Goal: Task Accomplishment & Management: Manage account settings

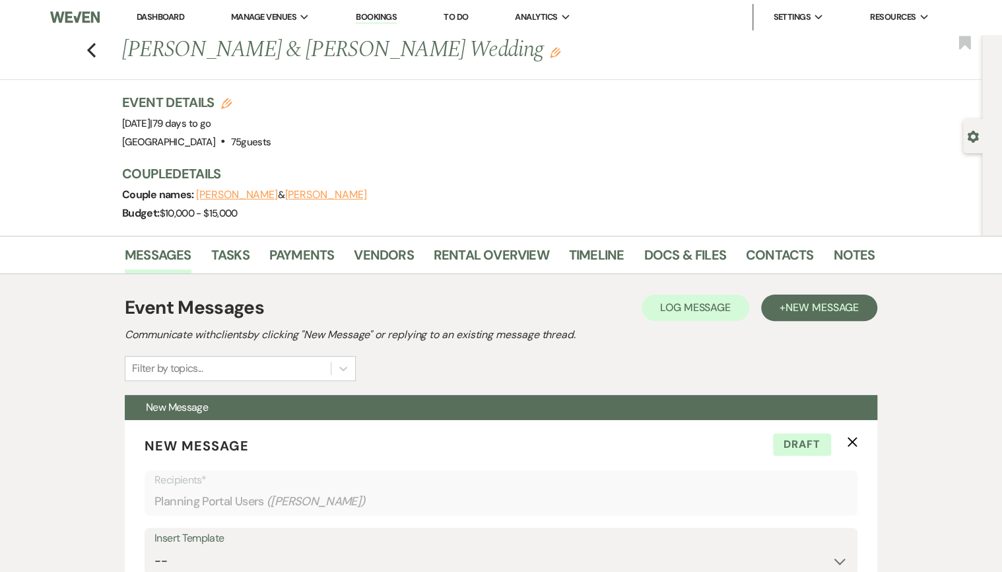
click at [169, 15] on link "Dashboard" at bounding box center [161, 16] width 48 height 11
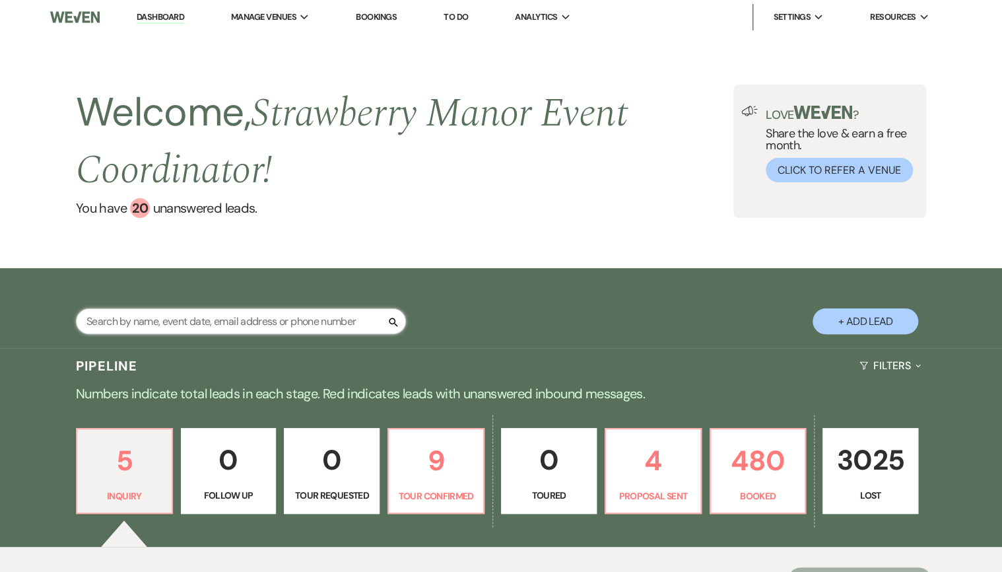
click at [190, 312] on input "text" at bounding box center [241, 321] width 330 height 26
type input "[PERSON_NAME]"
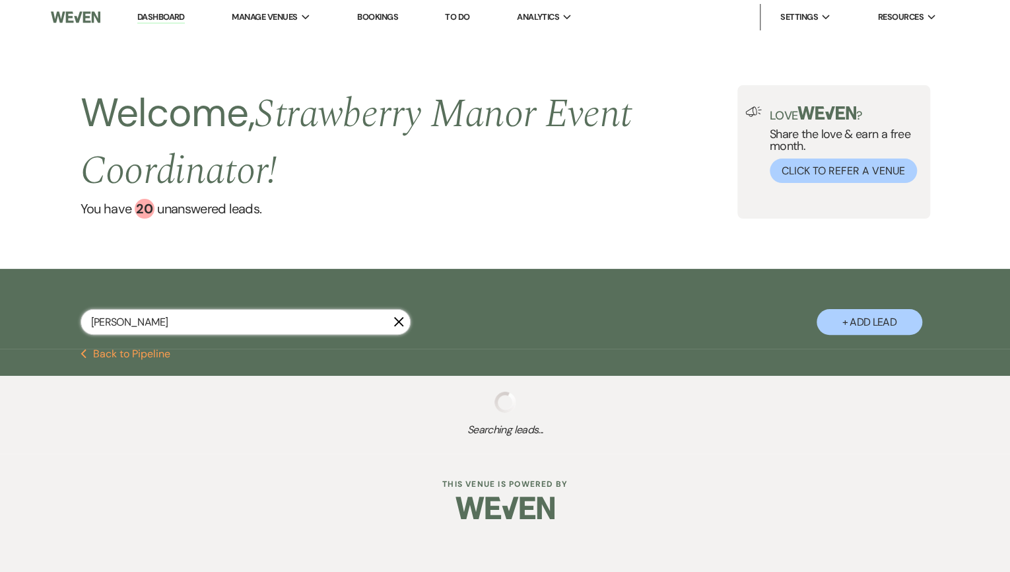
select select "8"
select select "5"
select select "8"
select select "5"
select select "8"
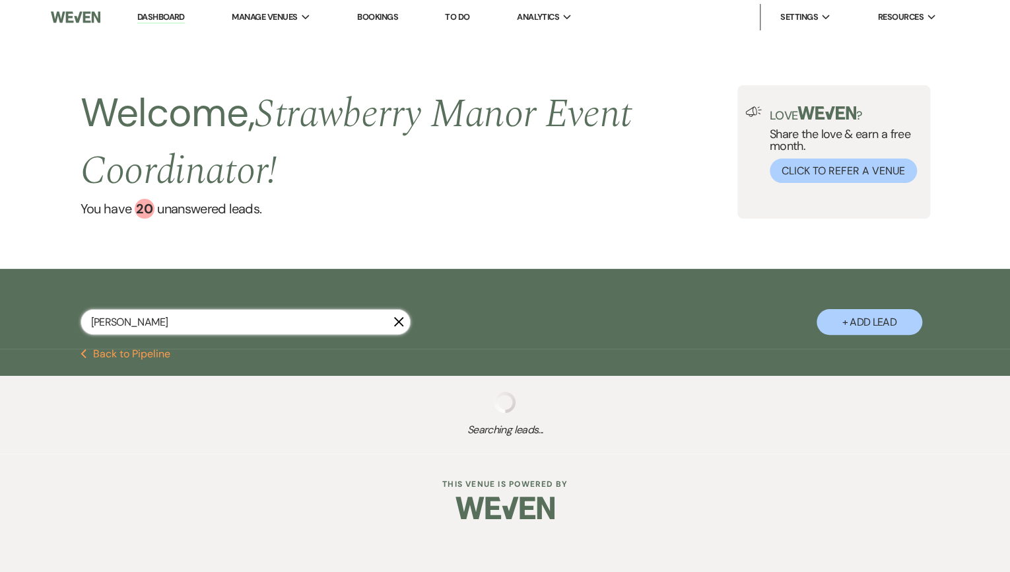
select select "4"
select select "8"
select select "5"
select select "8"
select select "7"
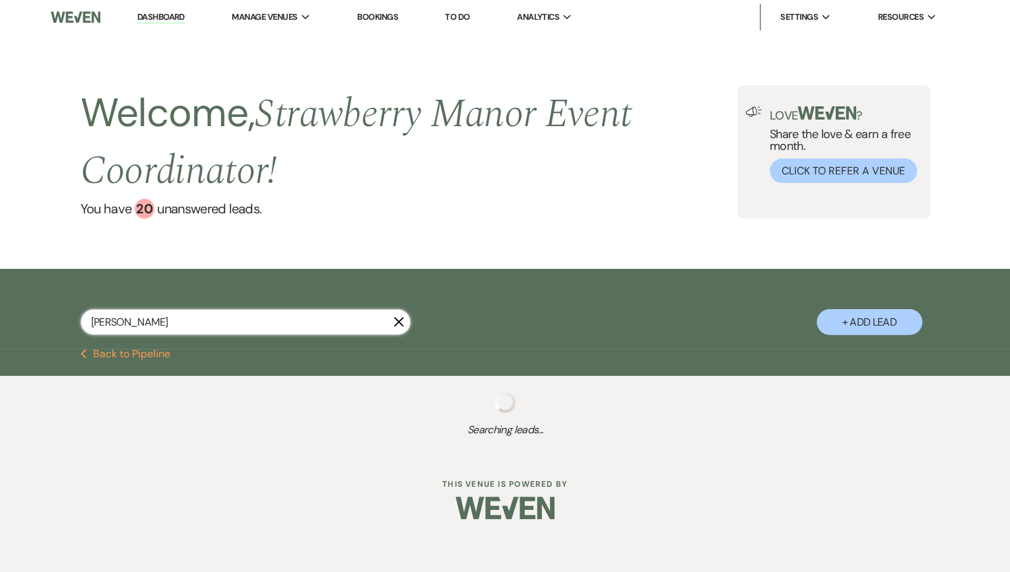
select select "8"
select select "5"
select select "8"
select select "5"
select select "8"
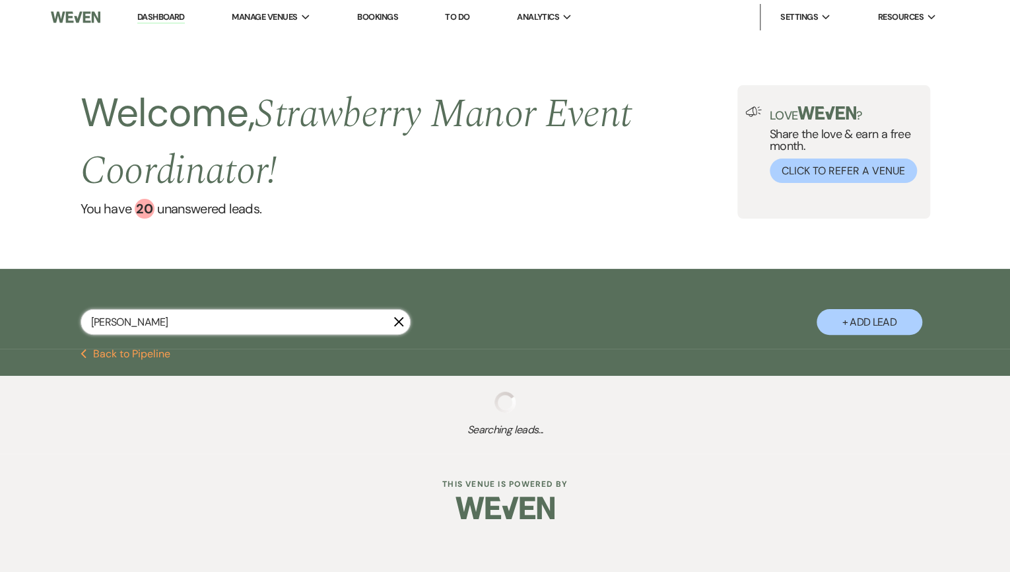
select select "5"
select select "8"
select select "4"
select select "8"
select select "5"
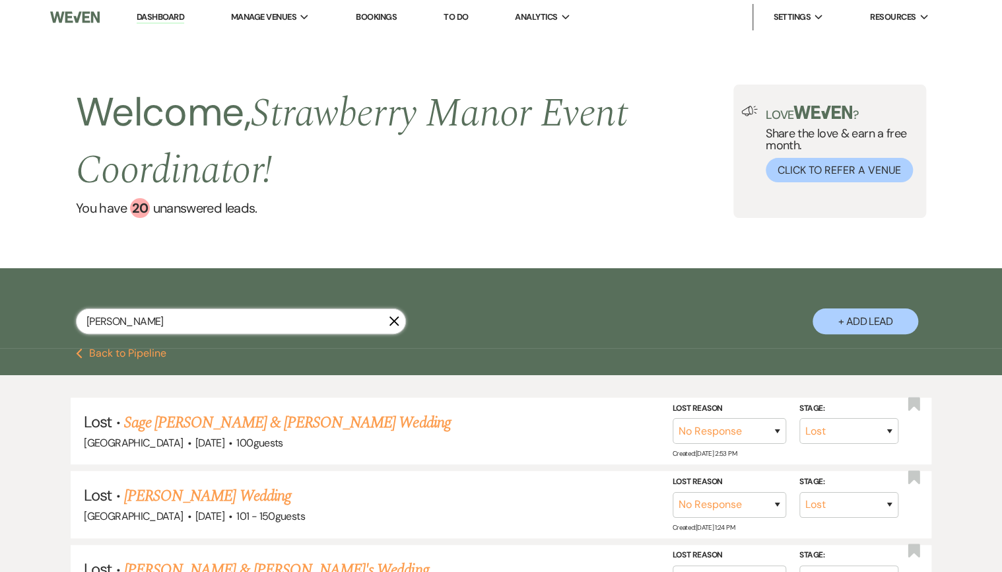
select select "8"
select select "5"
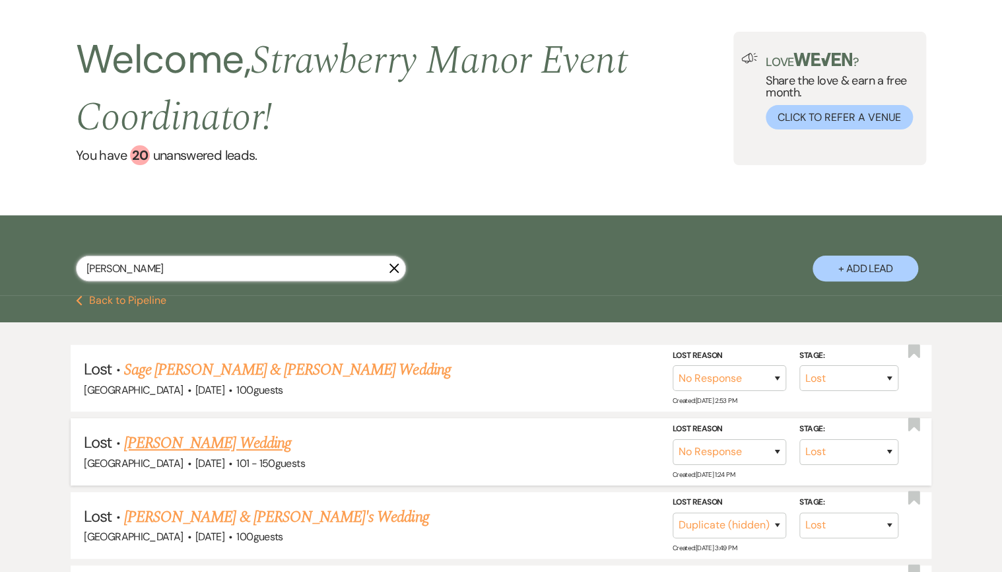
type input "[PERSON_NAME]"
click at [751, 457] on select "Booked Elsewhere Budget Date Unavailable No Response Not a Good Match Capacity …" at bounding box center [730, 452] width 114 height 26
select select "4"
click at [673, 439] on select "Booked Elsewhere Budget Date Unavailable No Response Not a Good Match Capacity …" at bounding box center [730, 452] width 114 height 26
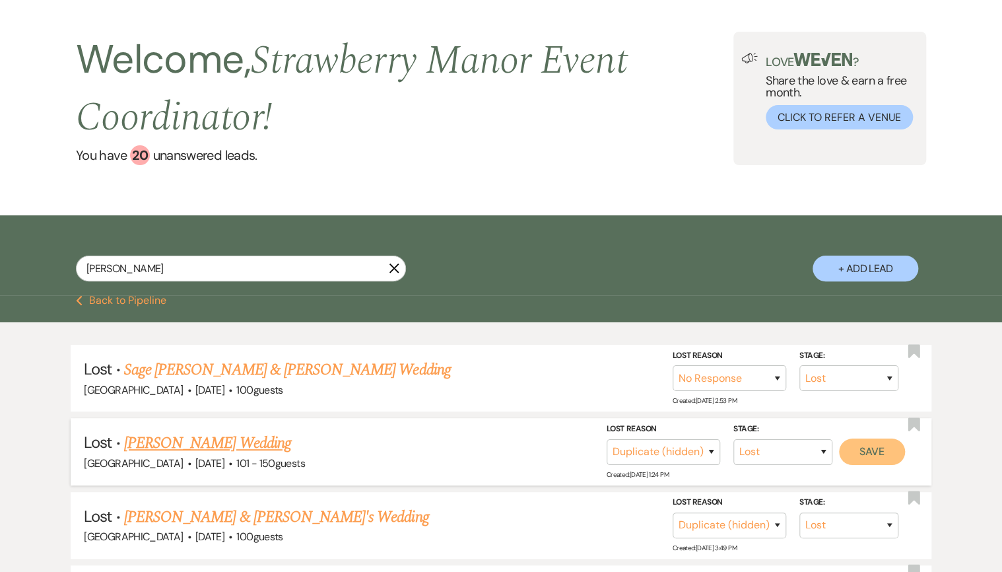
click at [893, 449] on button "Save" at bounding box center [872, 451] width 66 height 26
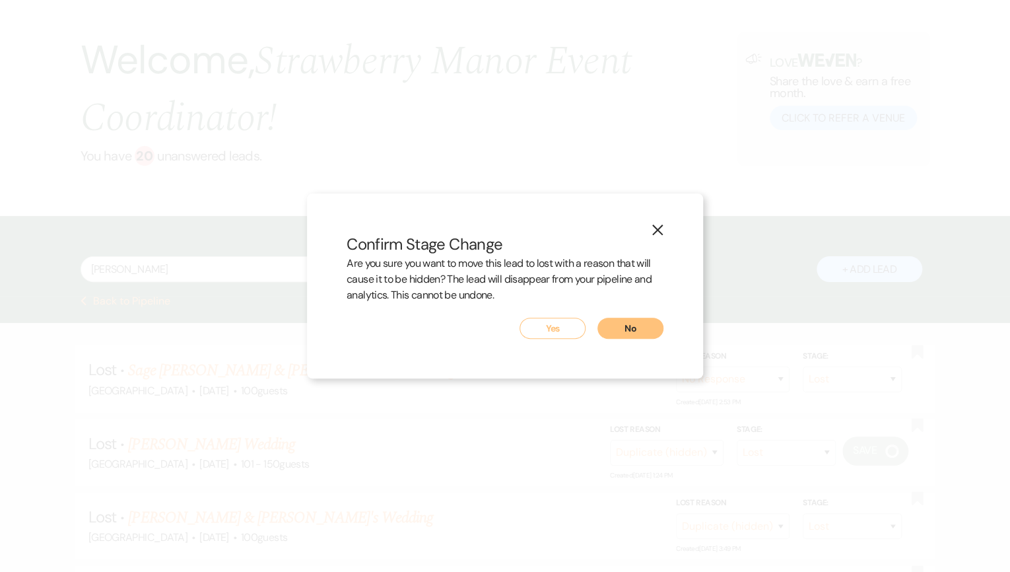
click at [561, 324] on button "Yes" at bounding box center [553, 328] width 66 height 21
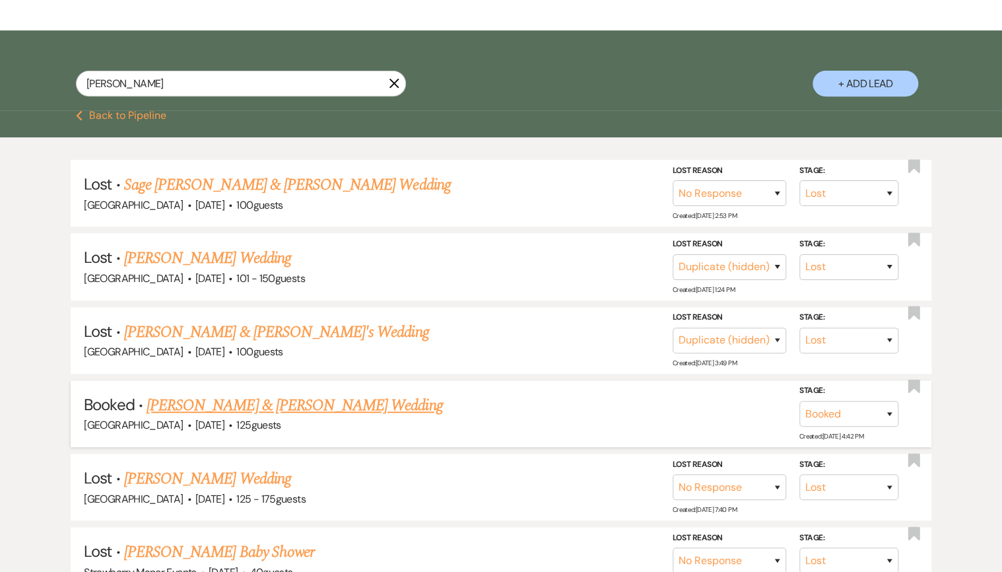
scroll to position [264, 0]
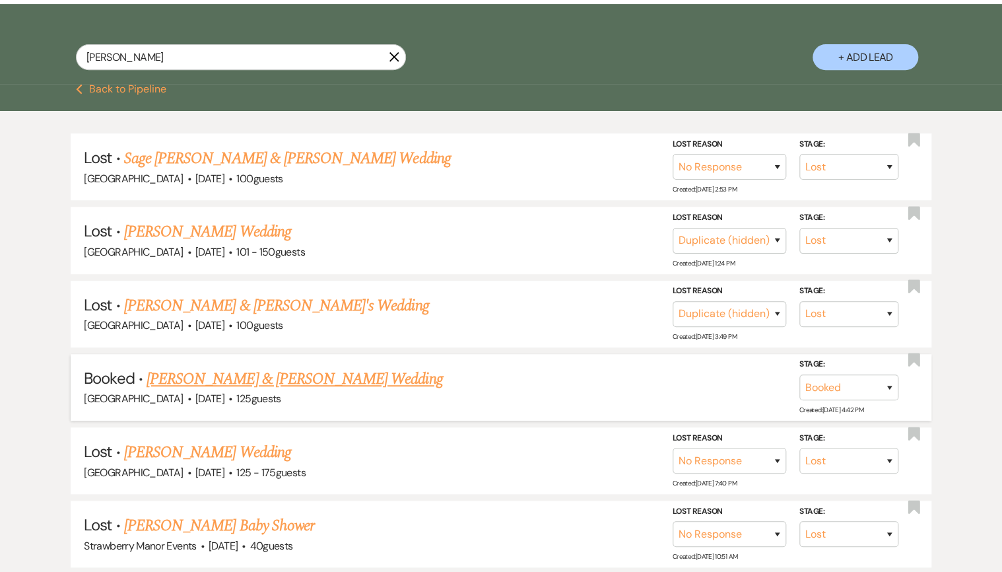
click at [296, 368] on link "[PERSON_NAME] & [PERSON_NAME] Wedding" at bounding box center [295, 379] width 296 height 24
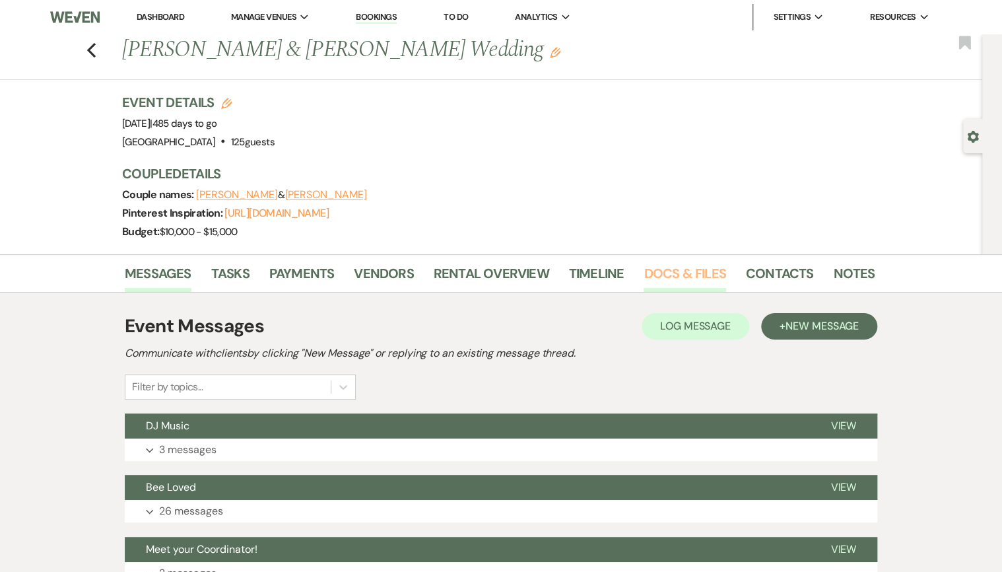
click at [677, 275] on link "Docs & Files" at bounding box center [685, 277] width 82 height 29
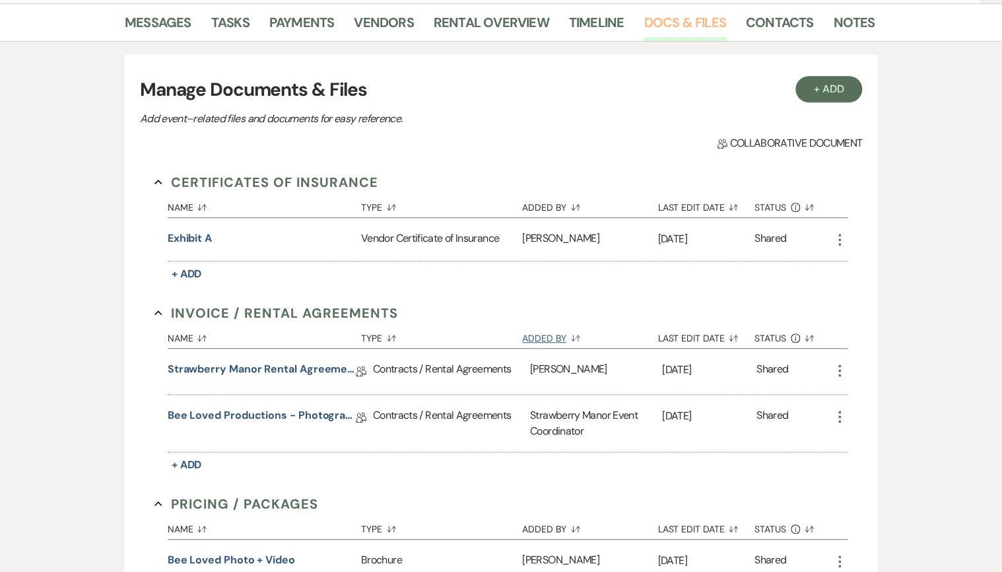
scroll to position [264, 0]
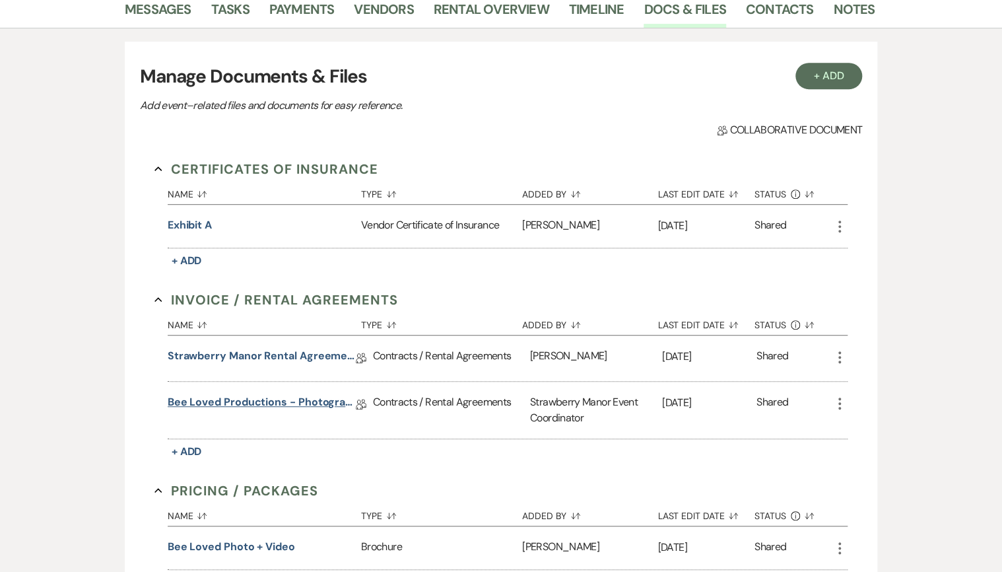
click at [261, 405] on link "Bee Loved Productions - Photography Contract" at bounding box center [262, 404] width 188 height 20
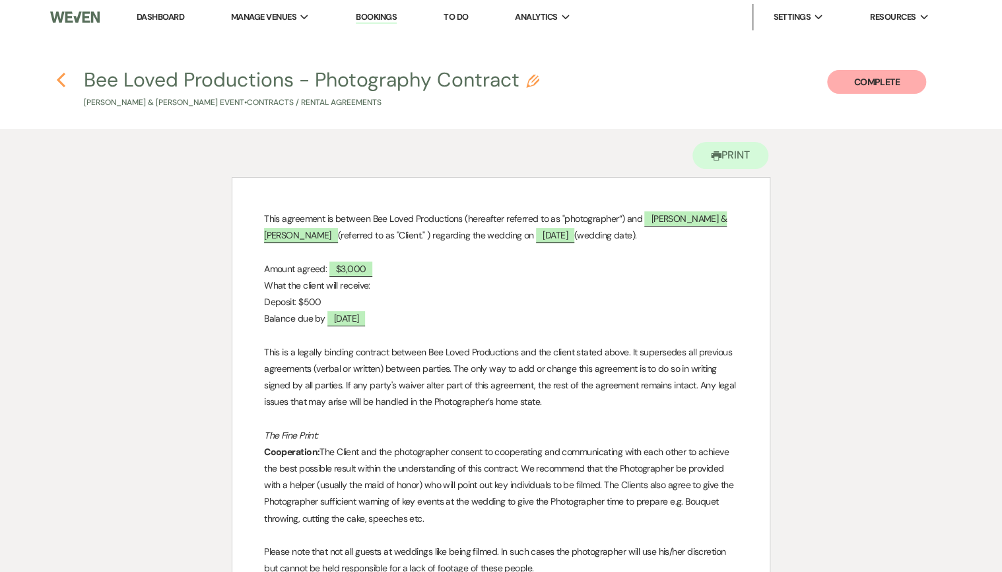
click at [57, 83] on icon "Previous" at bounding box center [61, 80] width 10 height 16
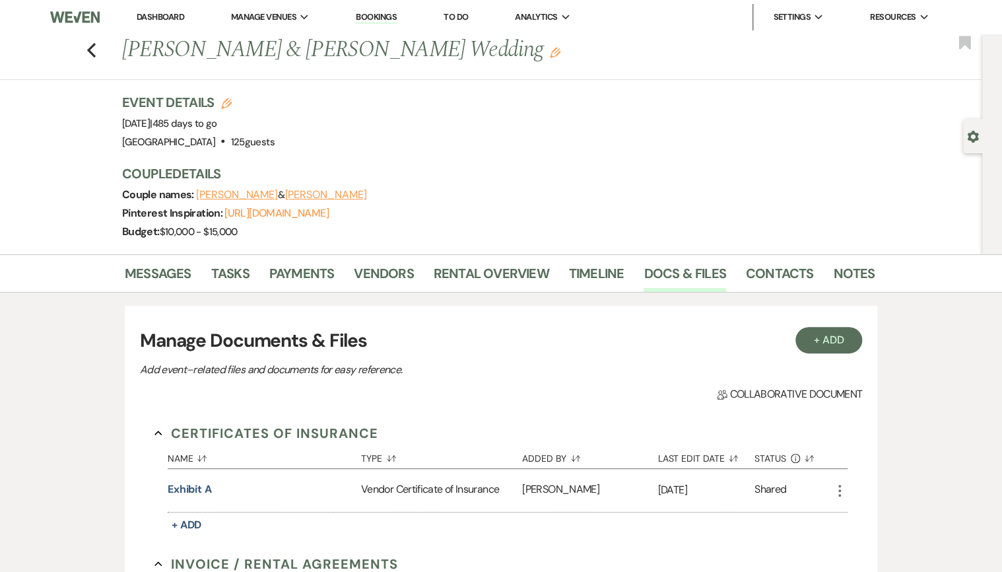
drag, startPoint x: 127, startPoint y: 53, endPoint x: 481, endPoint y: 48, distance: 354.6
click at [481, 48] on h1 "[PERSON_NAME] & [PERSON_NAME] Wedding Edit" at bounding box center [418, 50] width 592 height 32
copy h1 "[PERSON_NAME] & [PERSON_NAME] Wedding"
drag, startPoint x: 744, startPoint y: 277, endPoint x: 733, endPoint y: 277, distance: 11.2
click at [746, 277] on link "Contacts" at bounding box center [780, 277] width 68 height 29
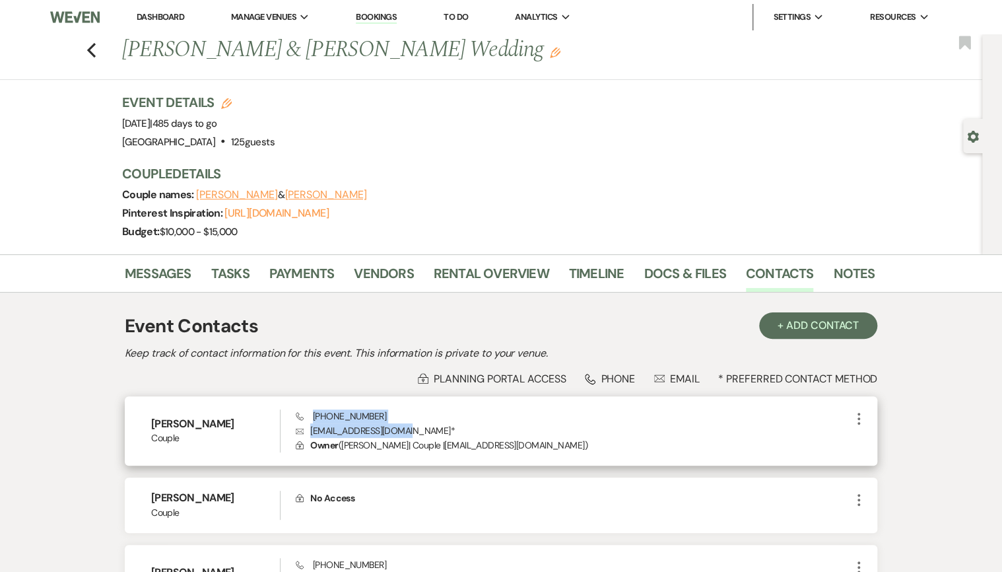
drag, startPoint x: 312, startPoint y: 413, endPoint x: 415, endPoint y: 429, distance: 103.7
click at [415, 429] on div "Phone [PHONE_NUMBER] Envelope [EMAIL_ADDRESS][DOMAIN_NAME] * Lock Owner ( [PERS…" at bounding box center [573, 431] width 555 height 44
drag, startPoint x: 415, startPoint y: 429, endPoint x: 394, endPoint y: 432, distance: 20.7
copy div "[PHONE_NUMBER] Envelope [EMAIL_ADDRESS][DOMAIN_NAME]"
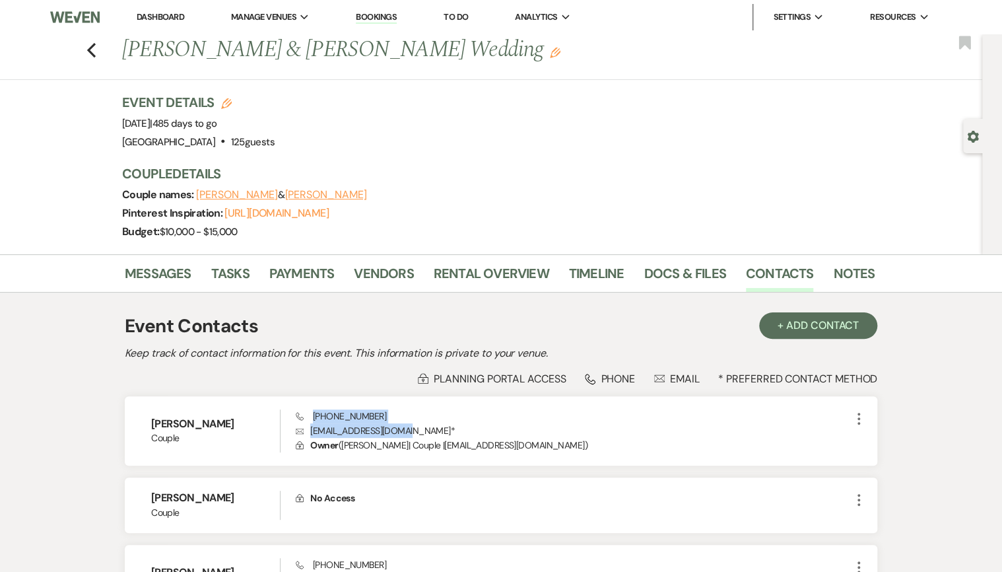
drag, startPoint x: 126, startPoint y: 121, endPoint x: 258, endPoint y: 121, distance: 132.1
click at [217, 121] on span "Event Date: [DATE] | 485 days to go" at bounding box center [169, 123] width 95 height 13
copy span "[DATE]"
click at [148, 18] on link "Dashboard" at bounding box center [161, 16] width 48 height 11
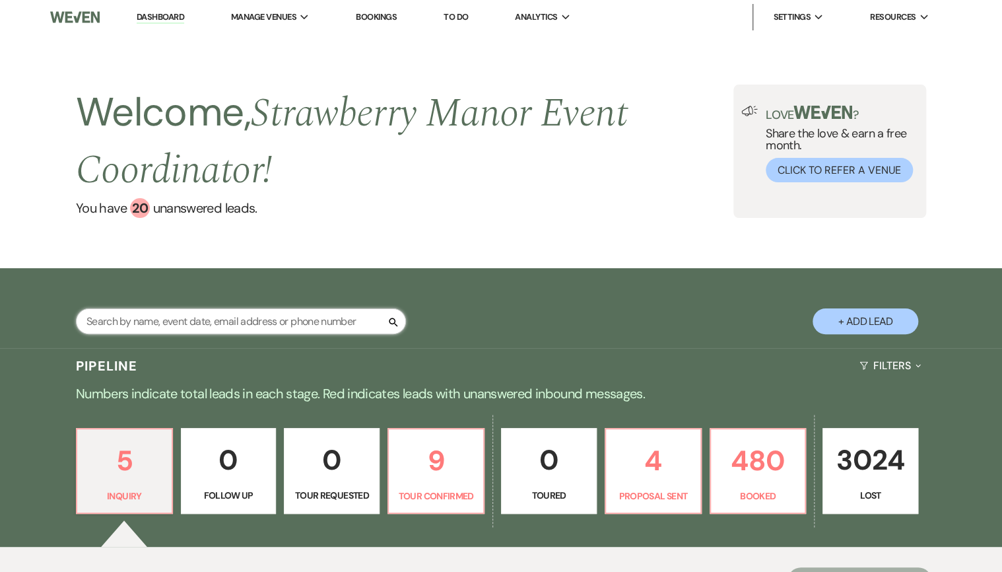
click at [150, 325] on input "text" at bounding box center [241, 321] width 330 height 26
type input "wen"
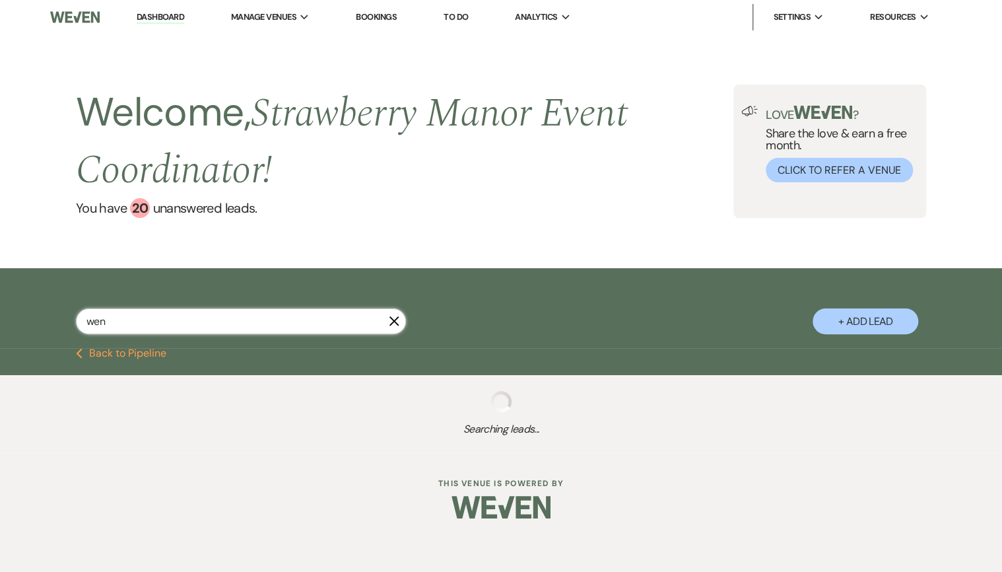
select select "8"
select select "5"
select select "8"
select select "5"
select select "8"
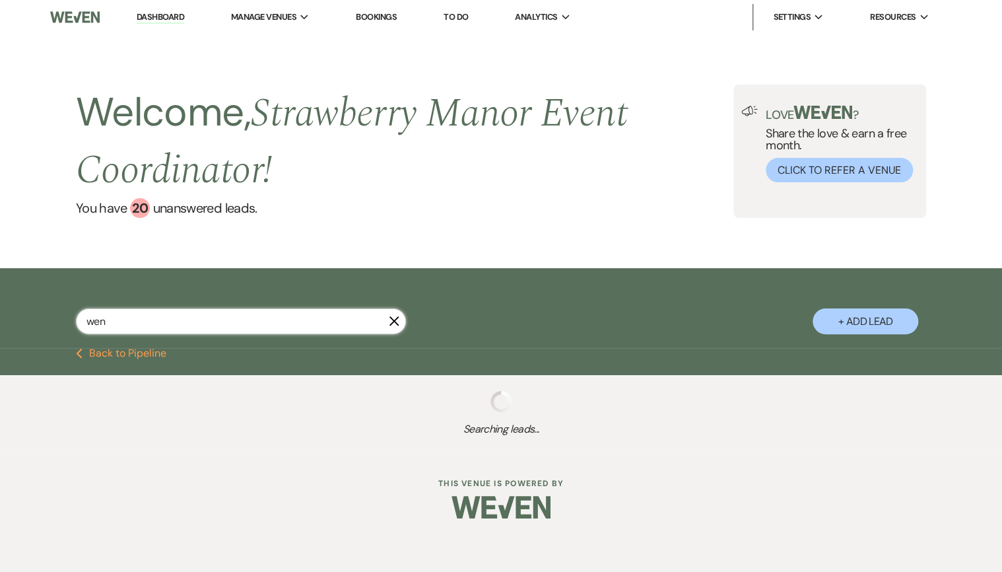
select select "5"
select select "8"
select select "5"
select select "8"
select select "5"
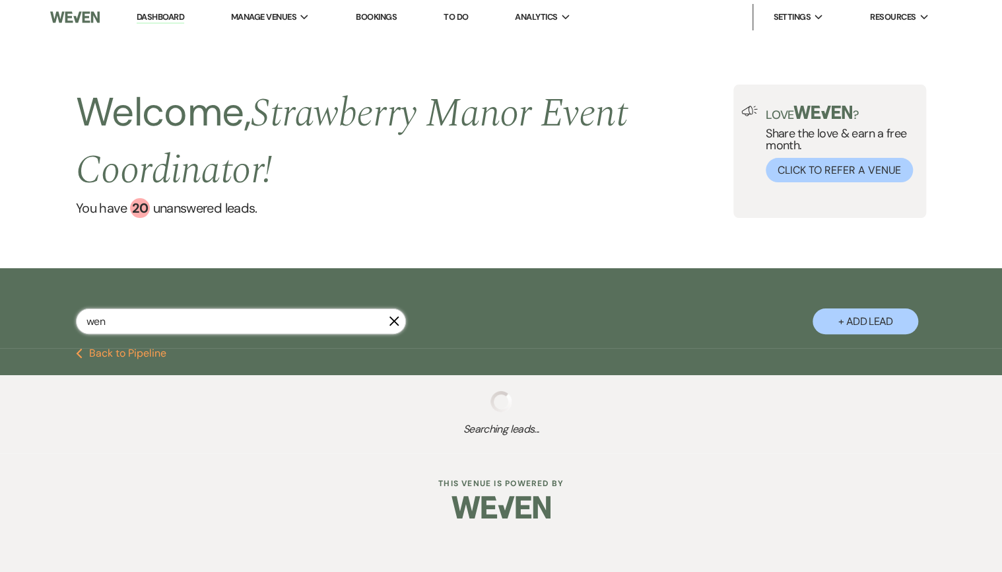
select select "8"
select select "5"
select select "8"
select select "5"
select select "8"
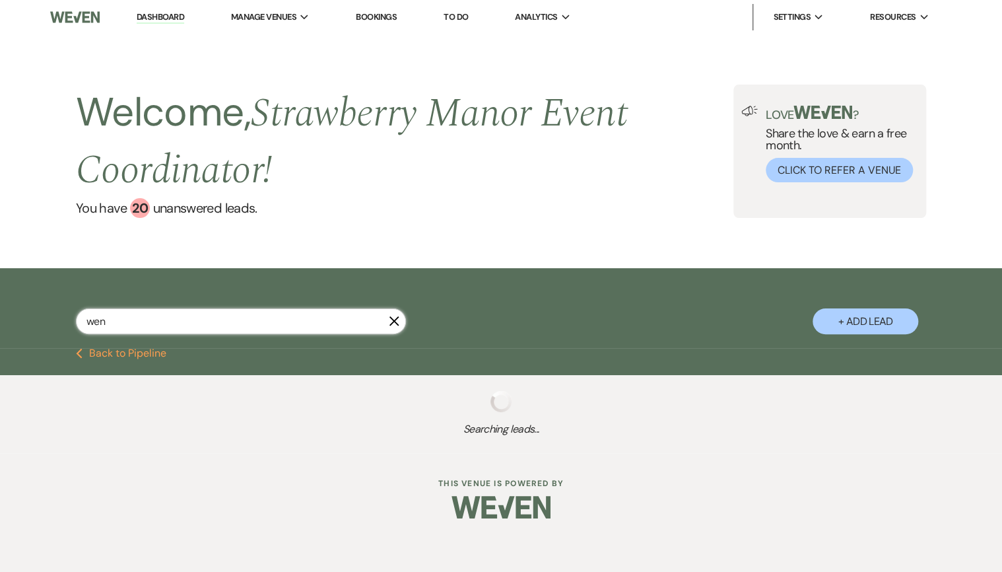
select select "5"
select select "8"
select select "5"
select select "8"
select select "5"
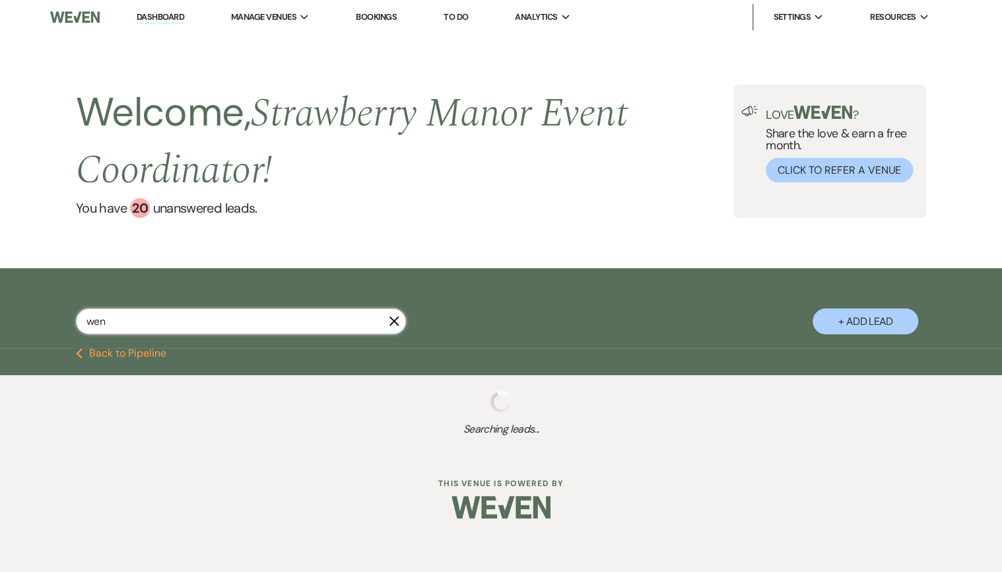
select select "8"
select select "5"
select select "8"
select select "5"
select select "8"
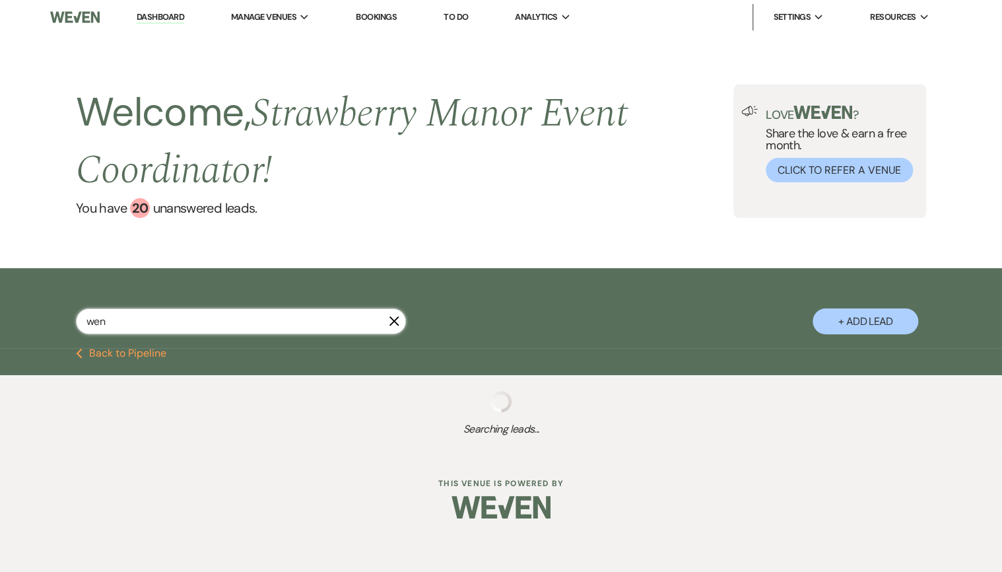
select select "5"
select select "8"
select select "5"
select select "8"
select select "5"
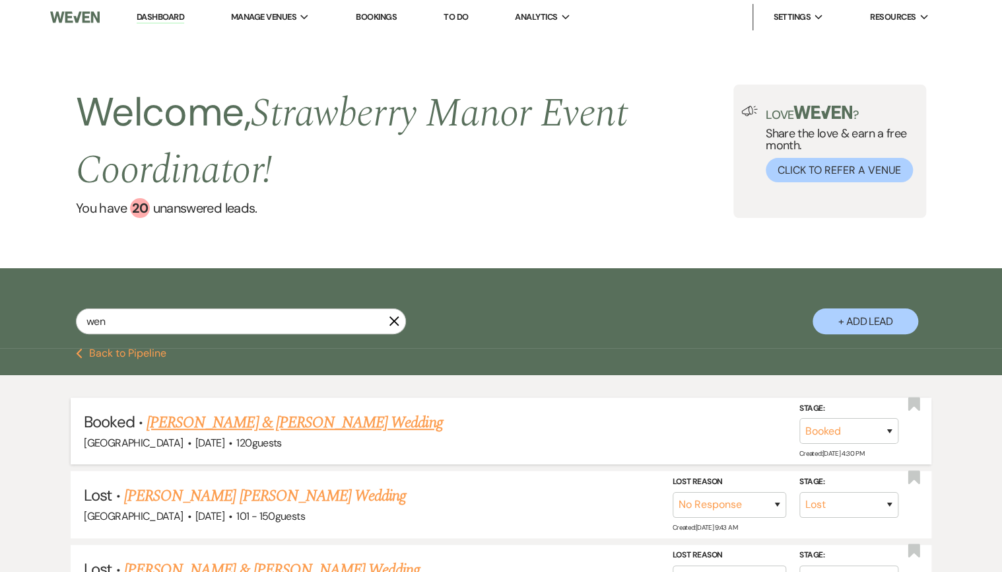
click at [299, 423] on link "[PERSON_NAME] & [PERSON_NAME] Wedding" at bounding box center [295, 423] width 296 height 24
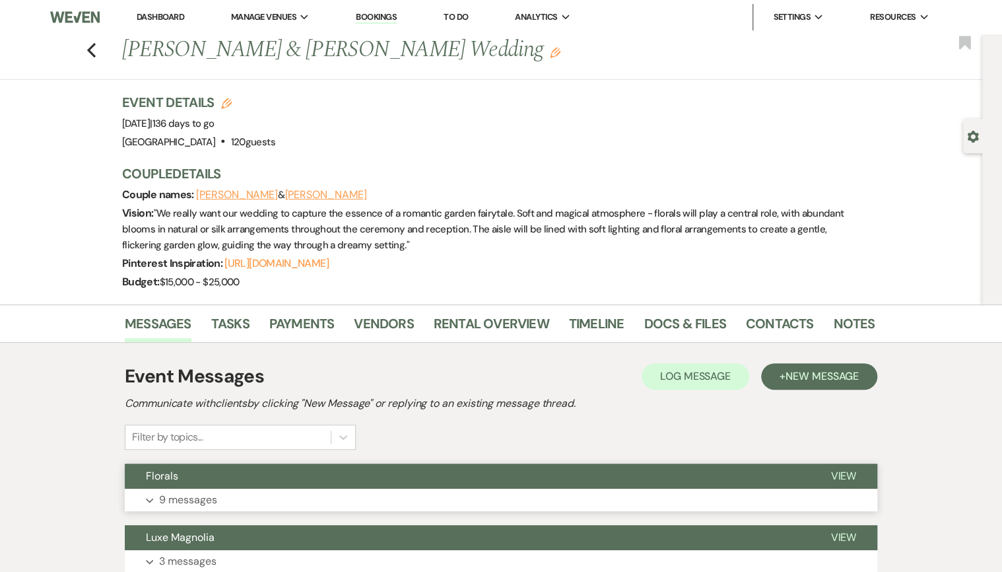
click at [324, 486] on button "Florals" at bounding box center [467, 475] width 685 height 25
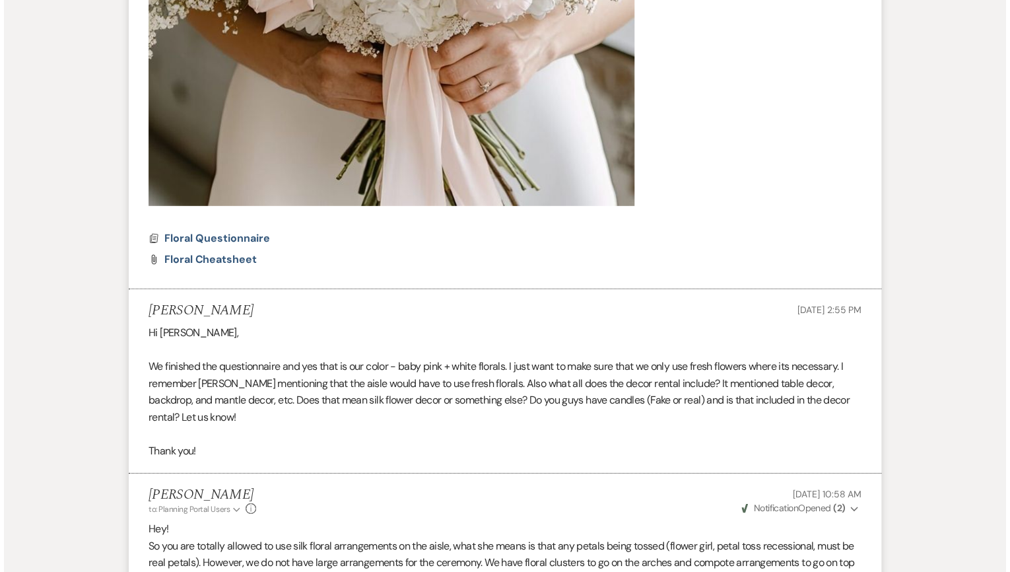
scroll to position [1849, 0]
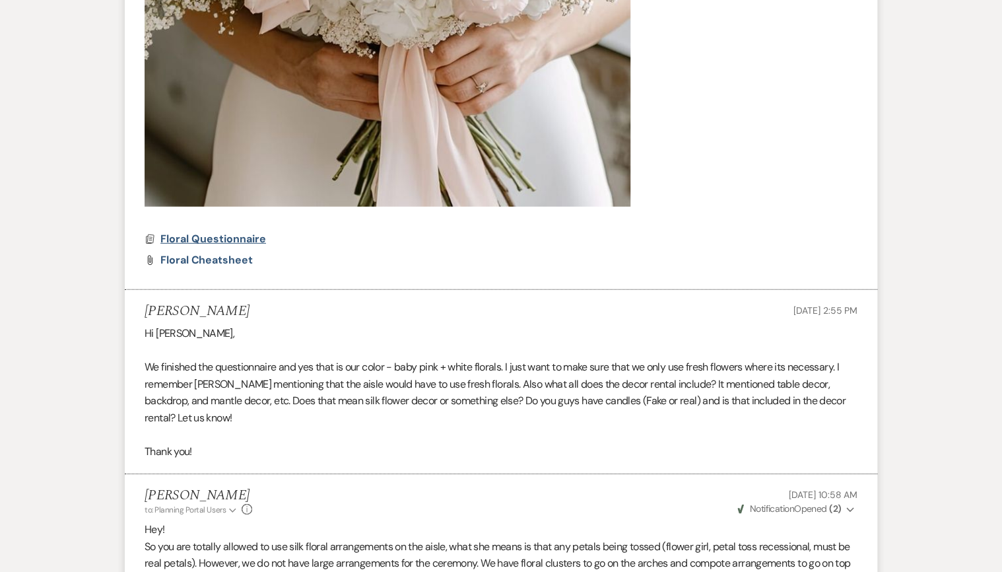
click at [213, 237] on span "Floral Questionnaire" at bounding box center [213, 239] width 106 height 14
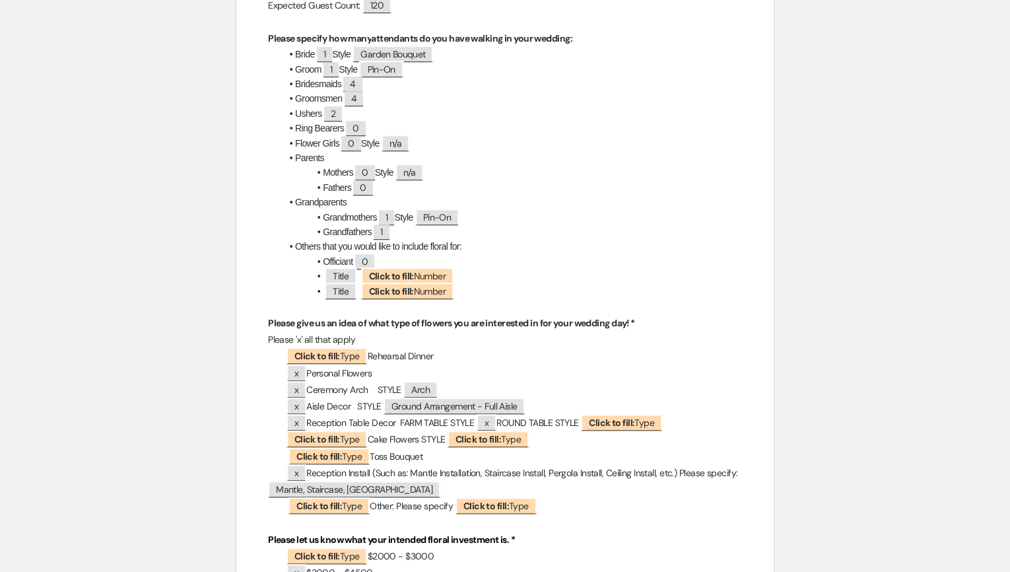
scroll to position [264, 0]
